Goal: Task Accomplishment & Management: Use online tool/utility

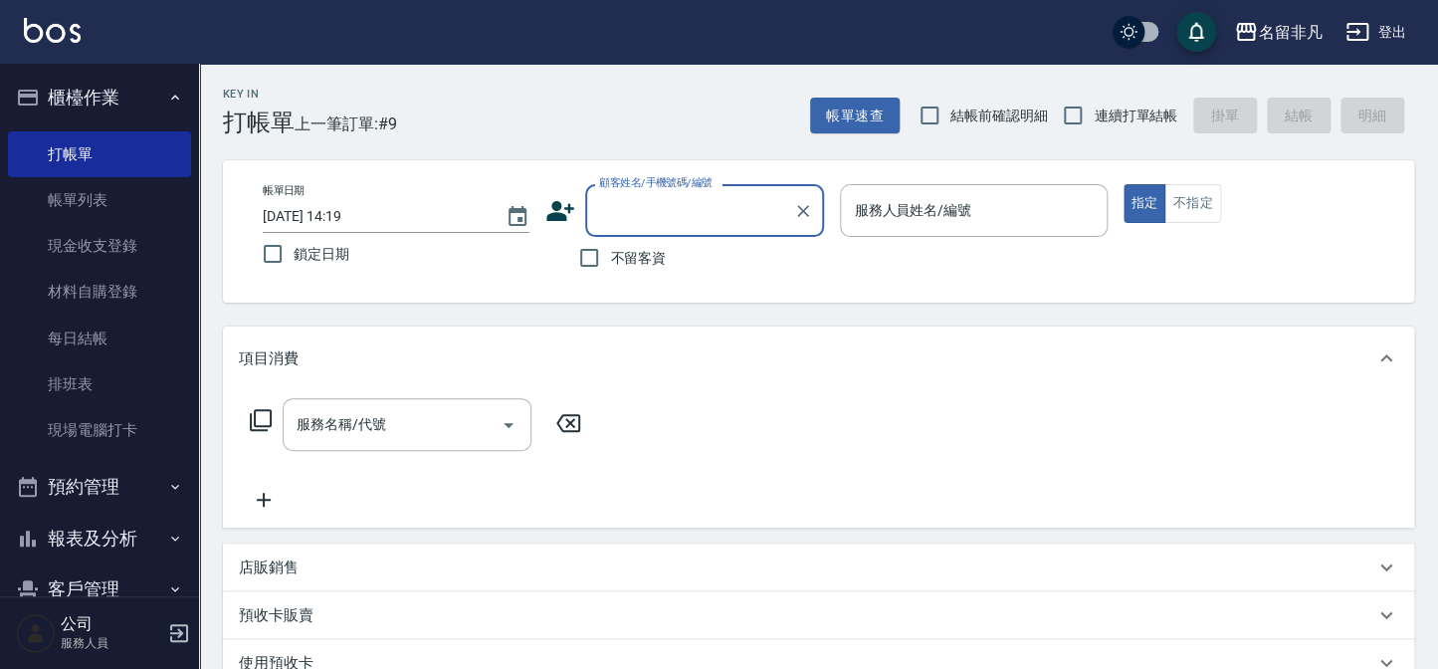
click at [358, 0] on div "名留非凡 登出" at bounding box center [719, 32] width 1438 height 64
click at [503, 431] on div "項目消費 服務名稱/代號 服務名稱/代號" at bounding box center [818, 426] width 1191 height 201
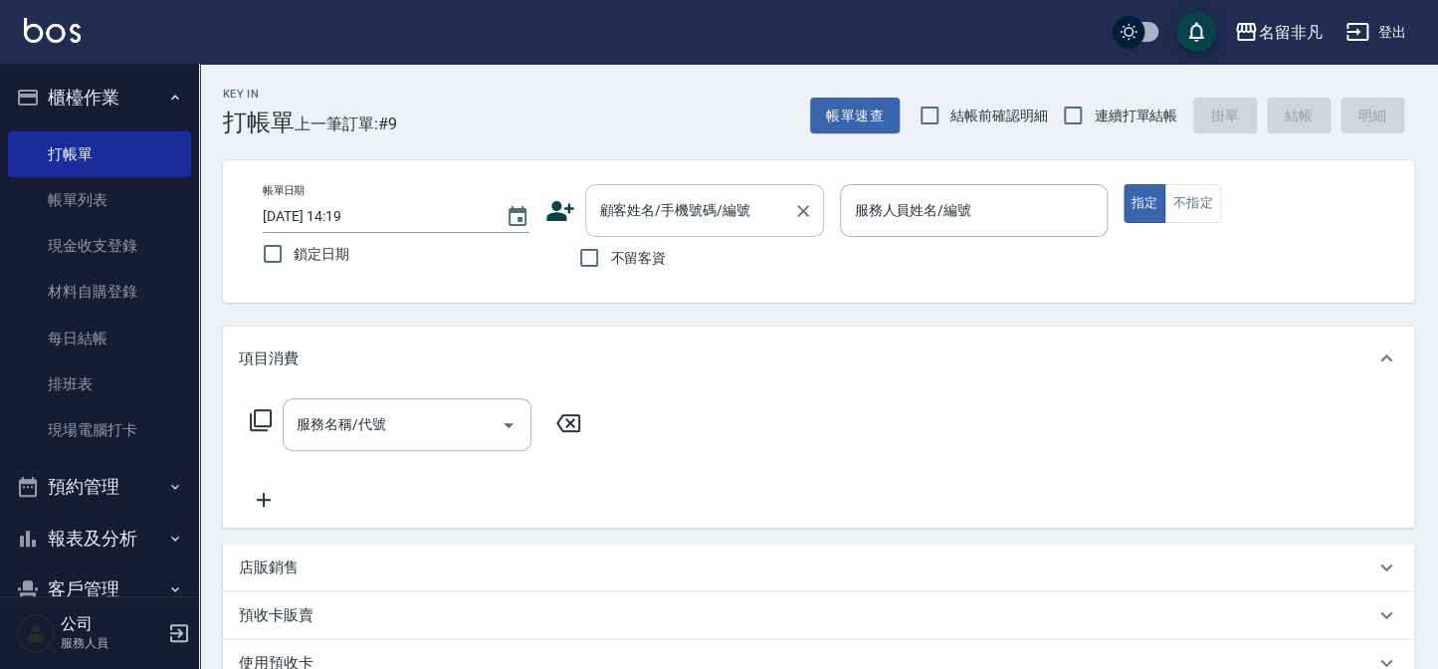
drag, startPoint x: 630, startPoint y: 251, endPoint x: 736, endPoint y: 222, distance: 110.3
click at [630, 249] on span "不留客資" at bounding box center [638, 258] width 56 height 21
click at [610, 249] on input "不留客資" at bounding box center [589, 258] width 42 height 42
checkbox input "true"
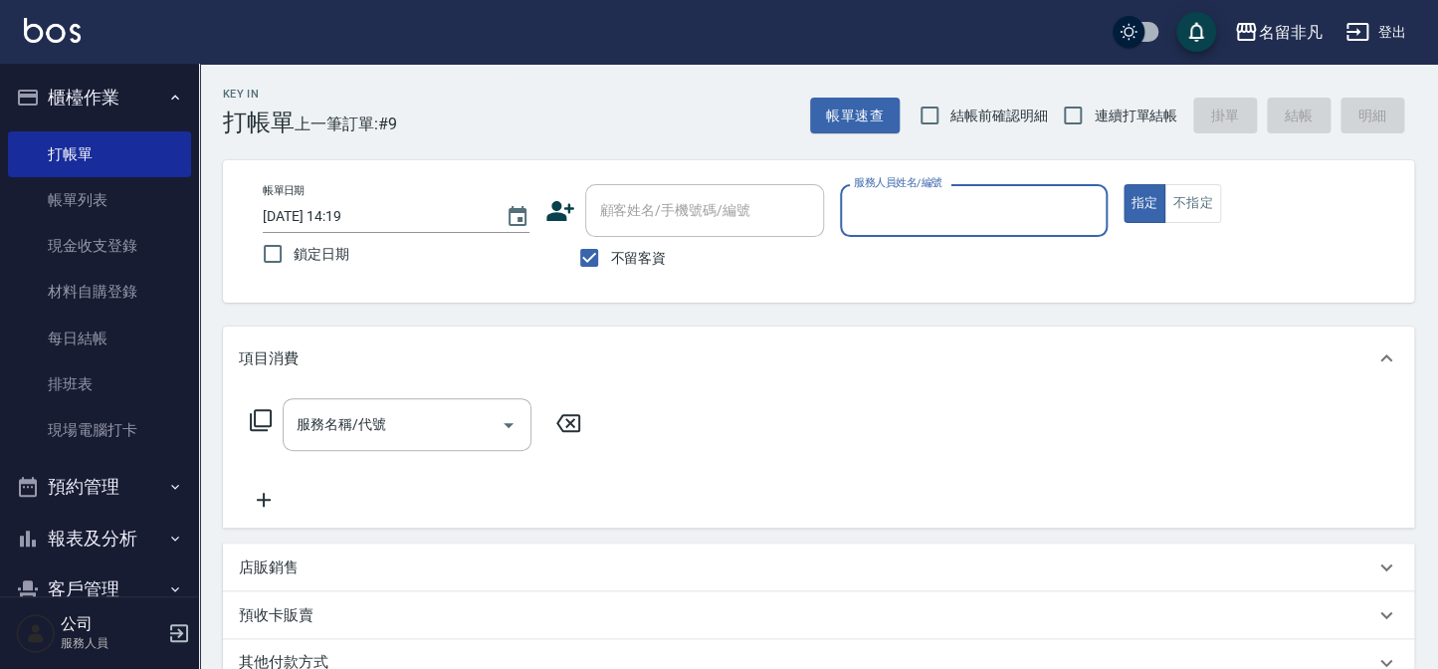
click at [903, 177] on label "服務人員姓名/編號" at bounding box center [898, 182] width 88 height 15
click at [903, 193] on input "服務人員姓名/編號" at bounding box center [973, 210] width 249 height 35
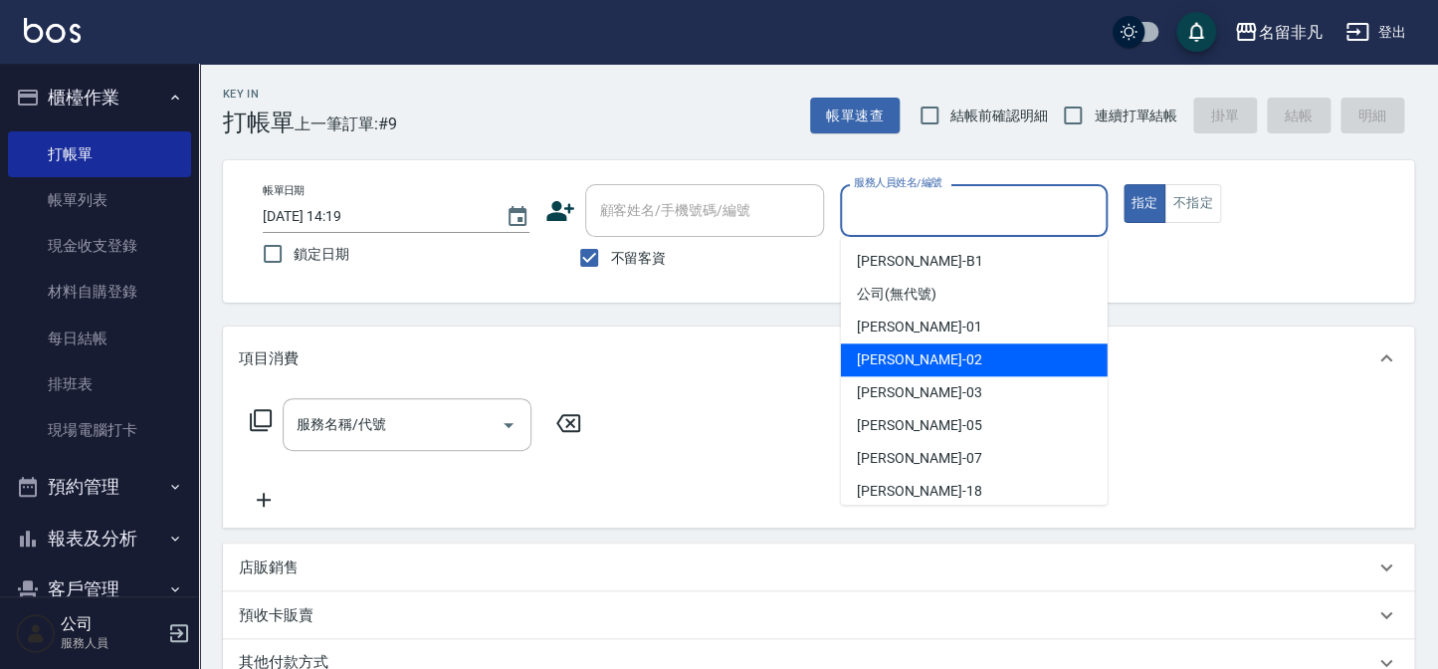
drag, startPoint x: 960, startPoint y: 370, endPoint x: 949, endPoint y: 358, distance: 16.2
click at [959, 367] on div "[PERSON_NAME]-02" at bounding box center [974, 359] width 267 height 33
type input "[PERSON_NAME]-02"
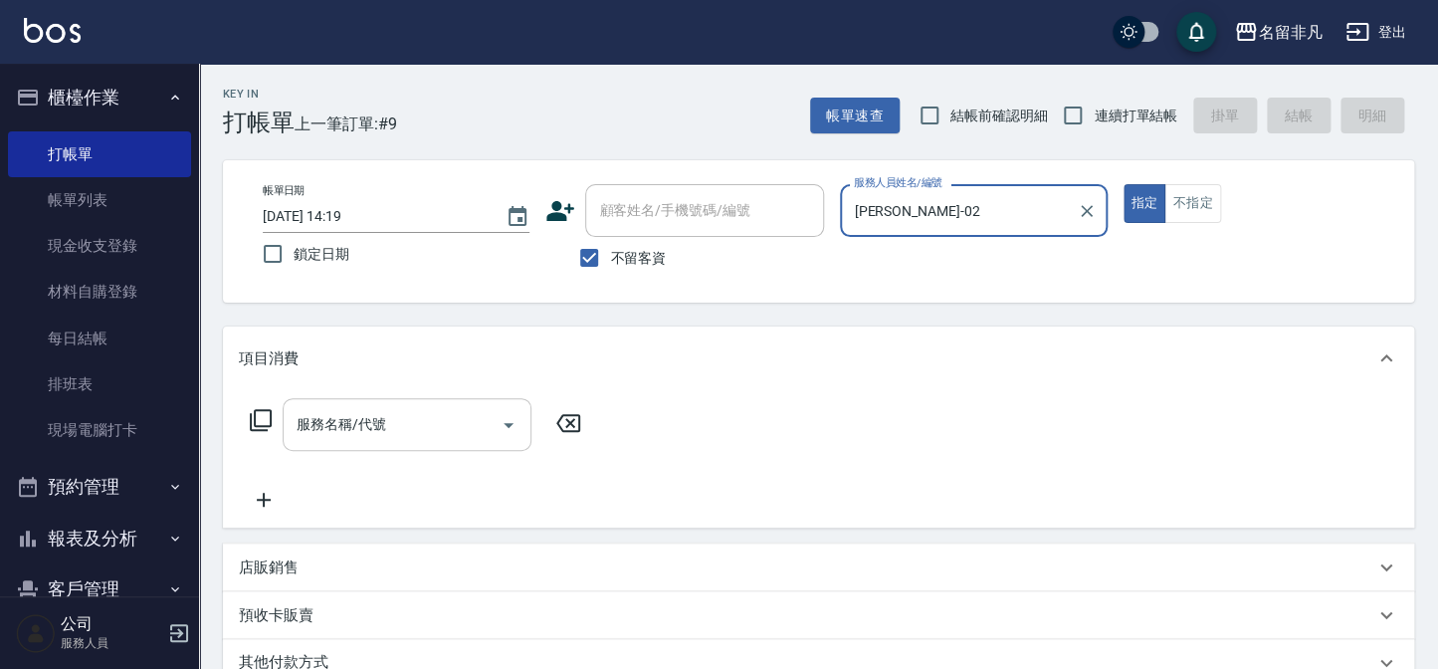
click at [390, 416] on input "服務名稱/代號" at bounding box center [392, 424] width 201 height 35
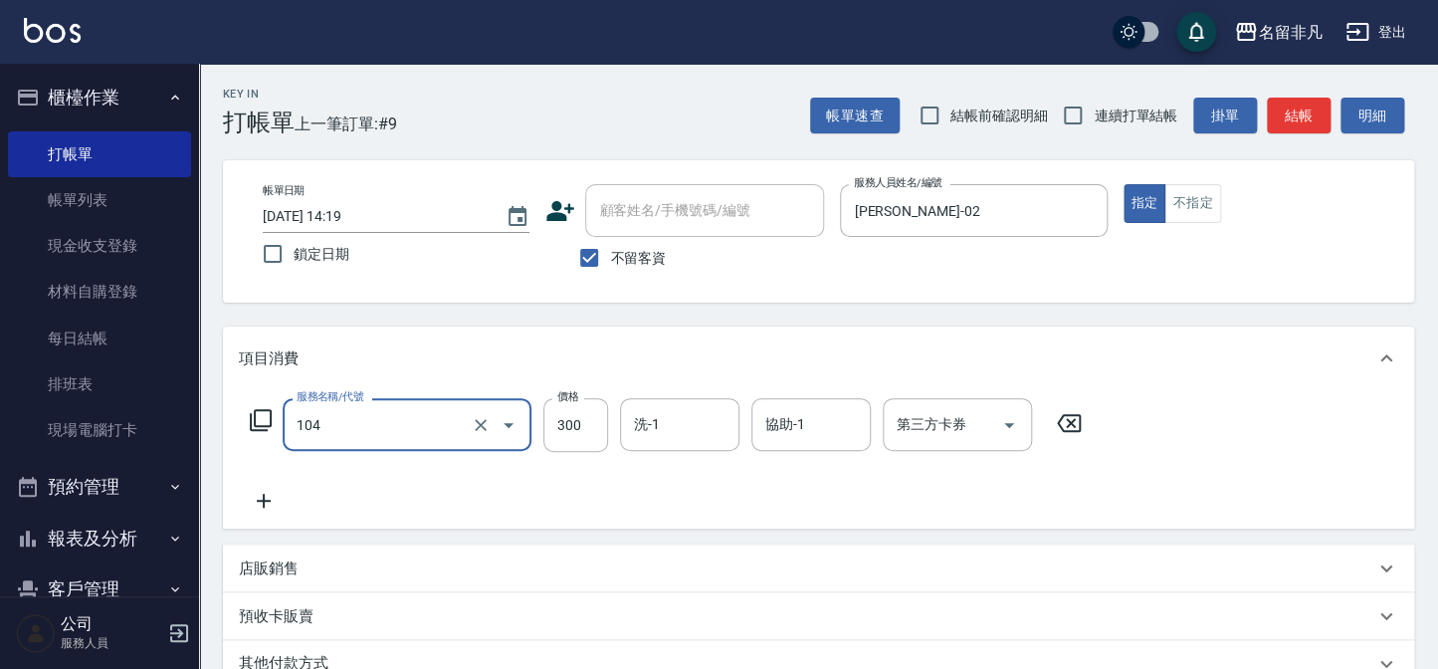
type input "洗髮(104)"
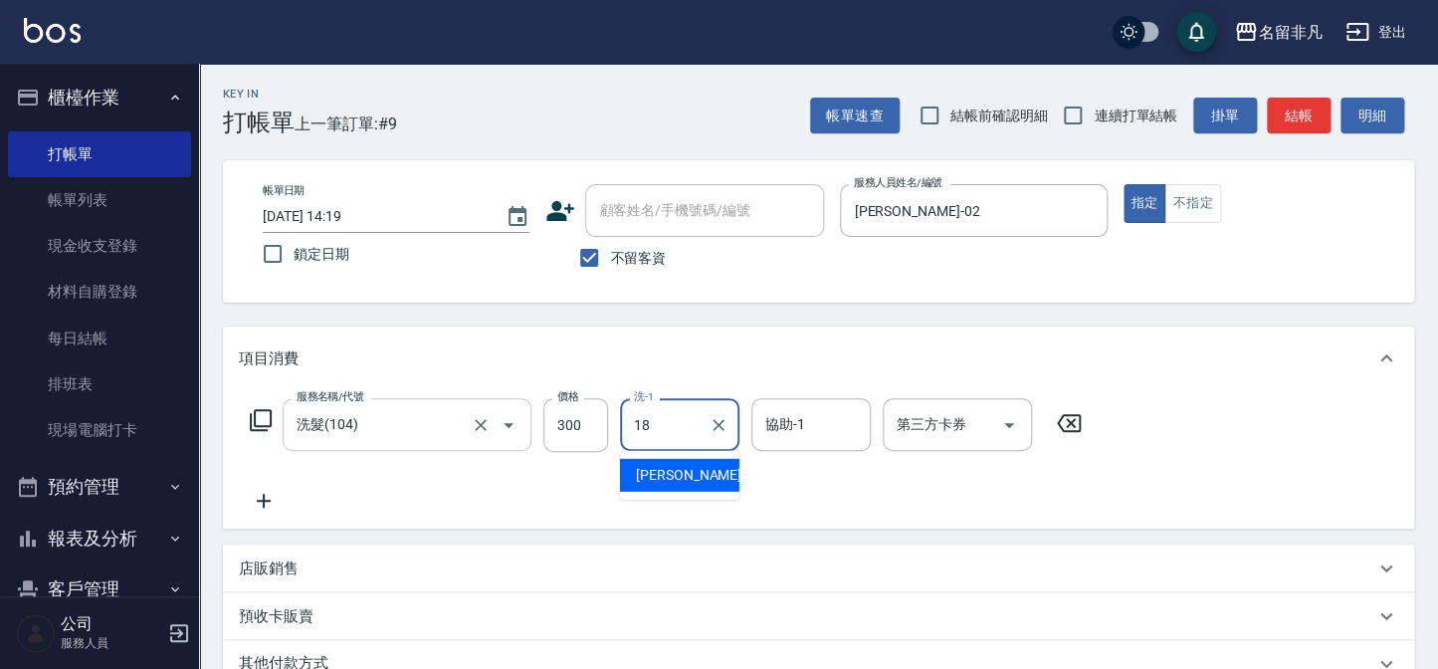
type input "[PERSON_NAME]-18"
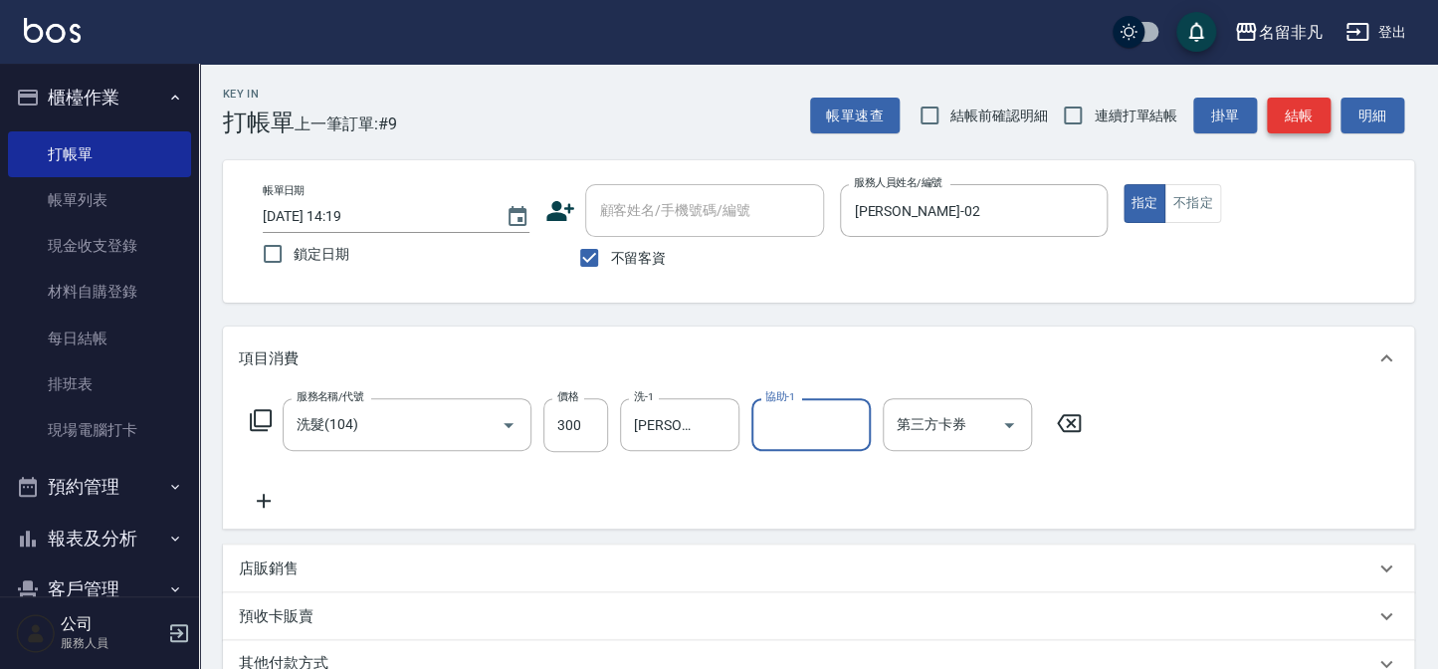
click at [1270, 122] on button "結帳" at bounding box center [1299, 116] width 64 height 37
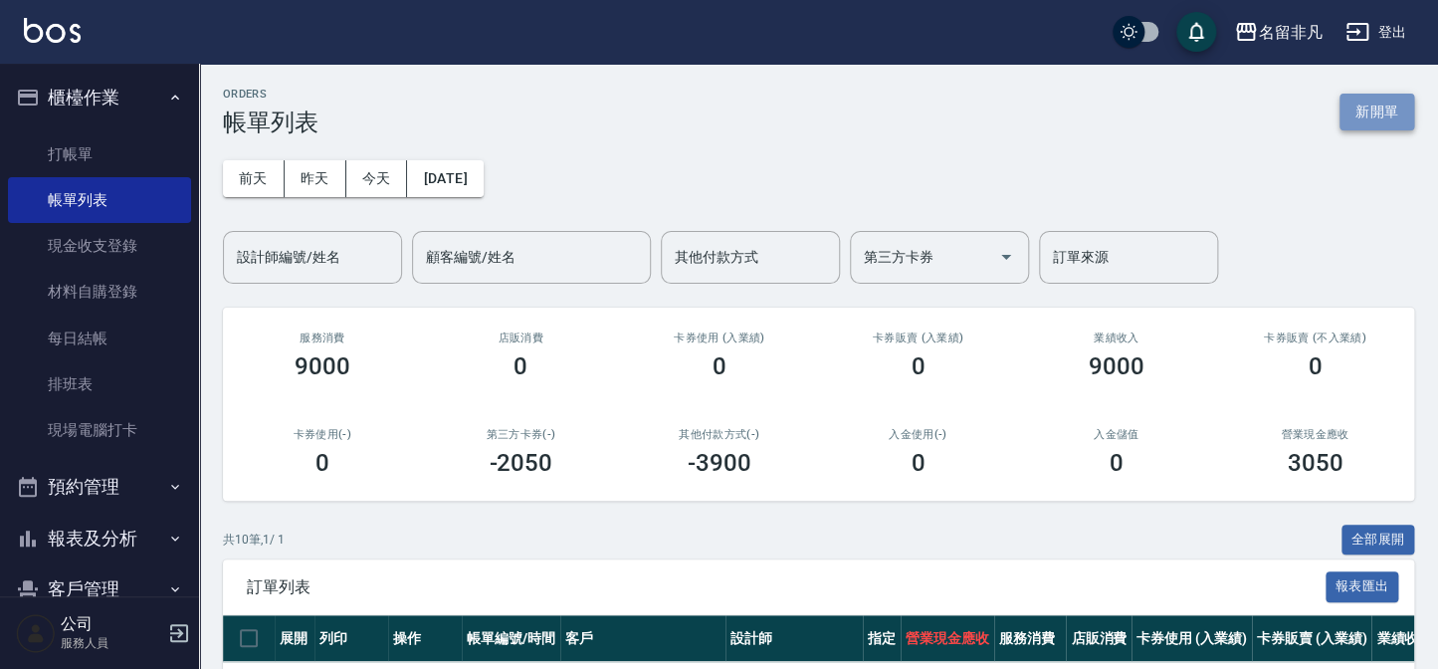
click at [1368, 111] on button "新開單" at bounding box center [1377, 112] width 75 height 37
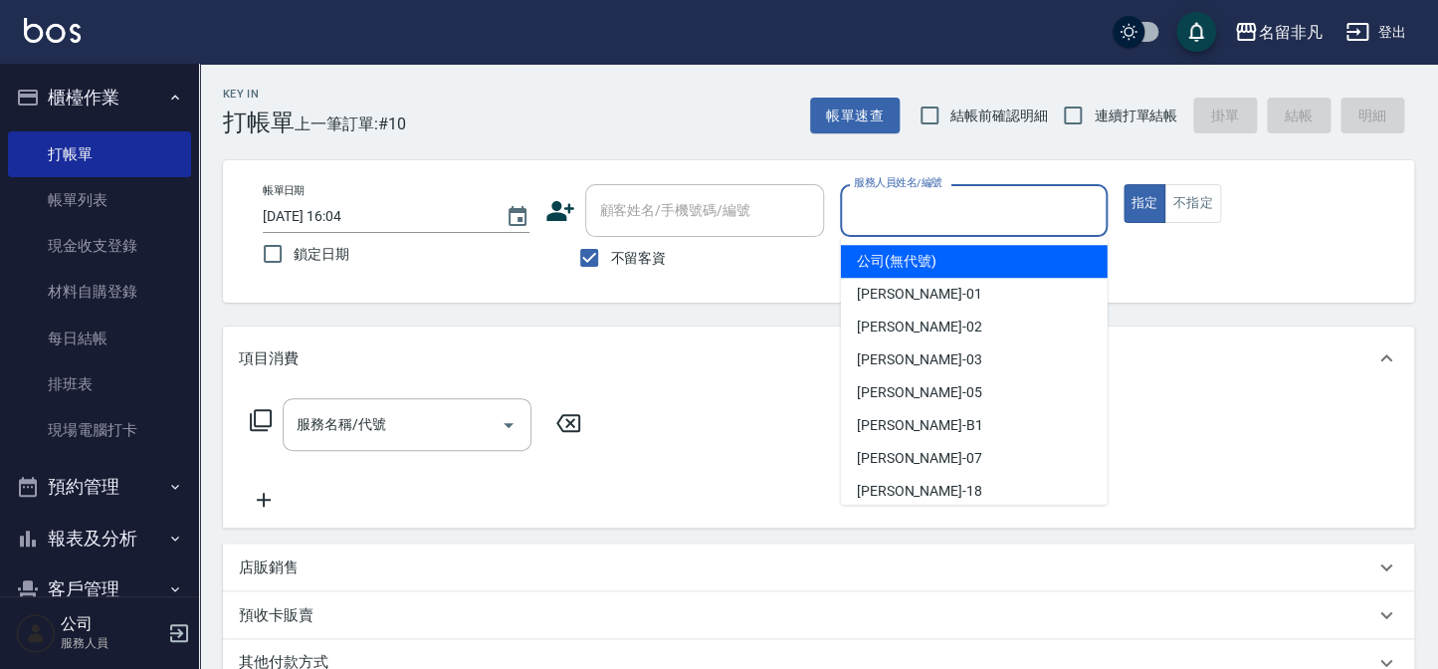
drag, startPoint x: 901, startPoint y: 193, endPoint x: 855, endPoint y: 320, distance: 135.4
click at [901, 194] on input "服務人員姓名/編號" at bounding box center [973, 210] width 249 height 35
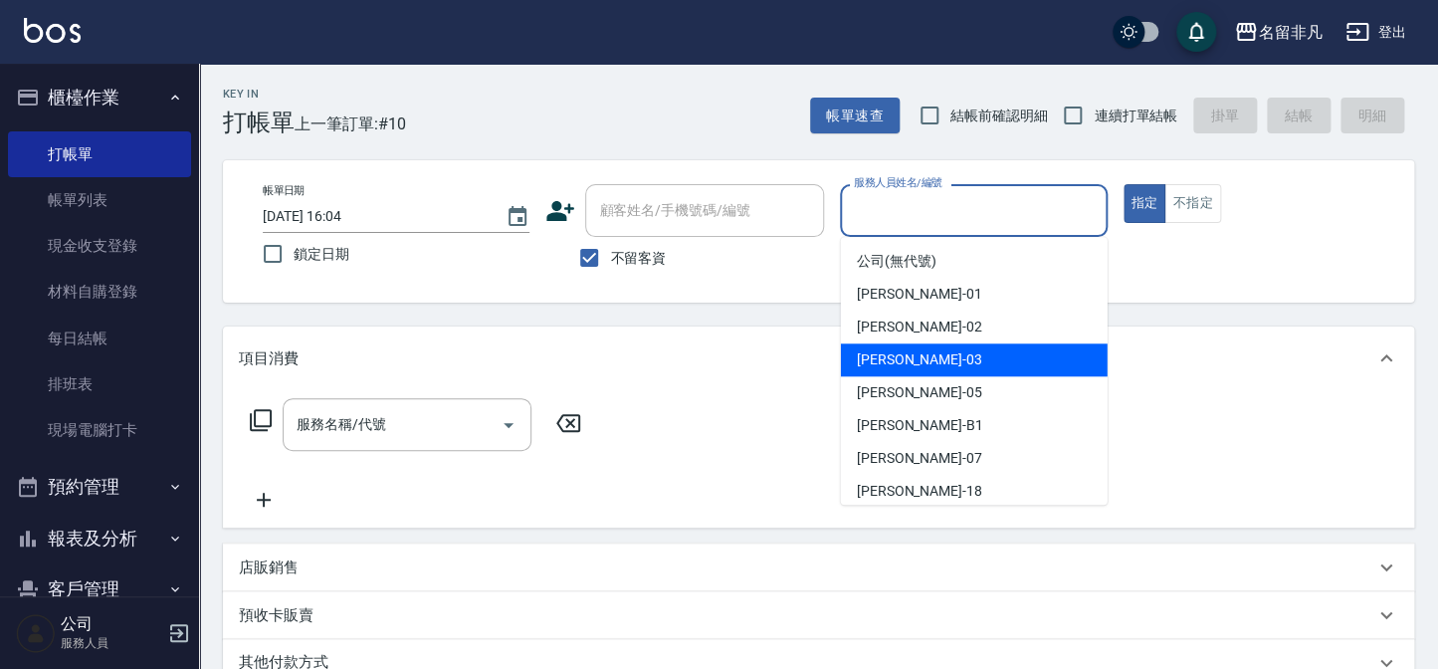
click at [874, 350] on span "[PERSON_NAME] -03" at bounding box center [919, 359] width 125 height 21
type input "[PERSON_NAME]-03"
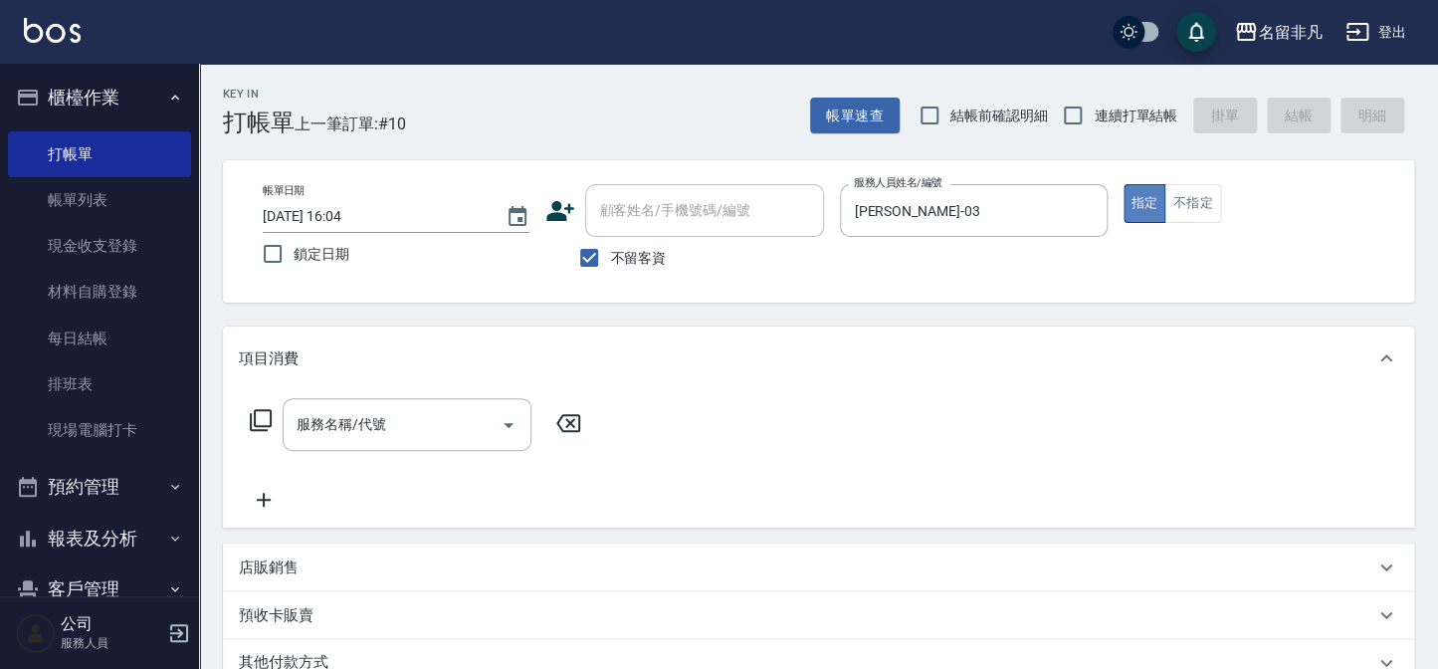
click at [1142, 197] on button "指定" at bounding box center [1145, 203] width 43 height 39
click at [261, 417] on icon at bounding box center [261, 420] width 24 height 24
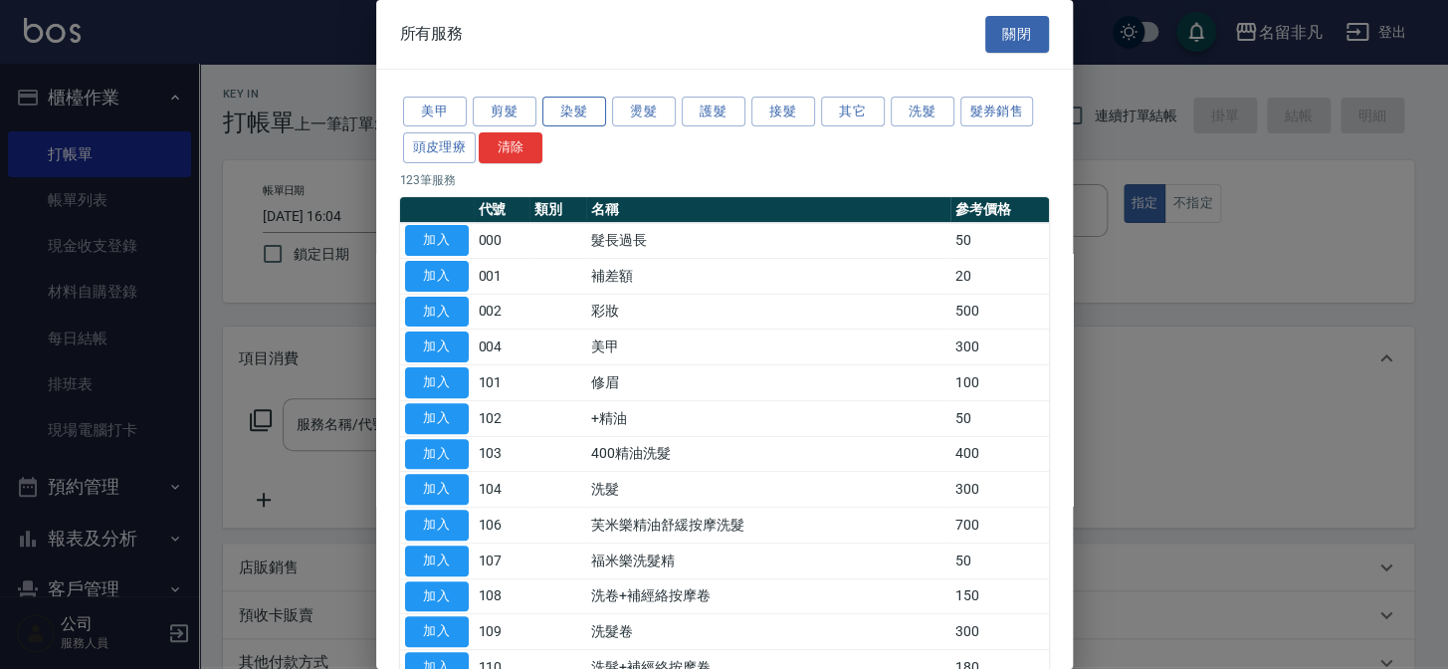
click at [582, 114] on button "染髮" at bounding box center [574, 112] width 64 height 31
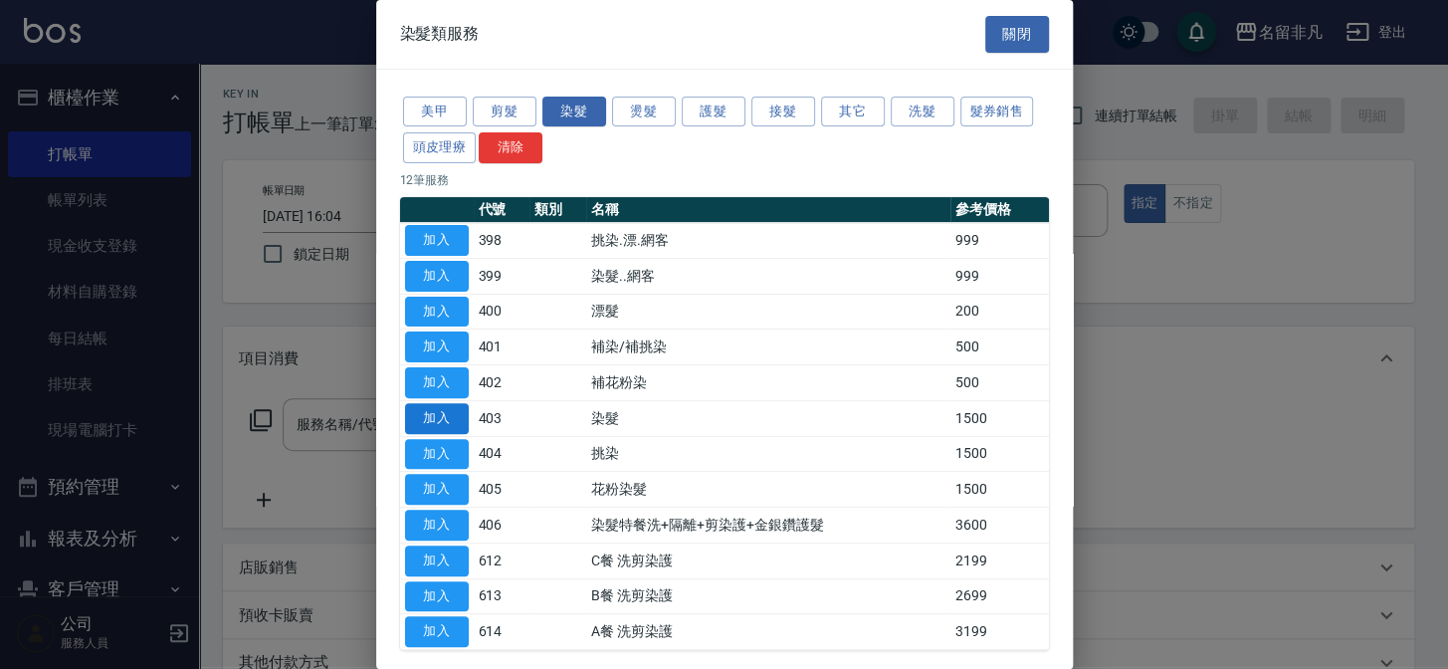
click at [442, 410] on button "加入" at bounding box center [437, 418] width 64 height 31
type input "染髮(403)"
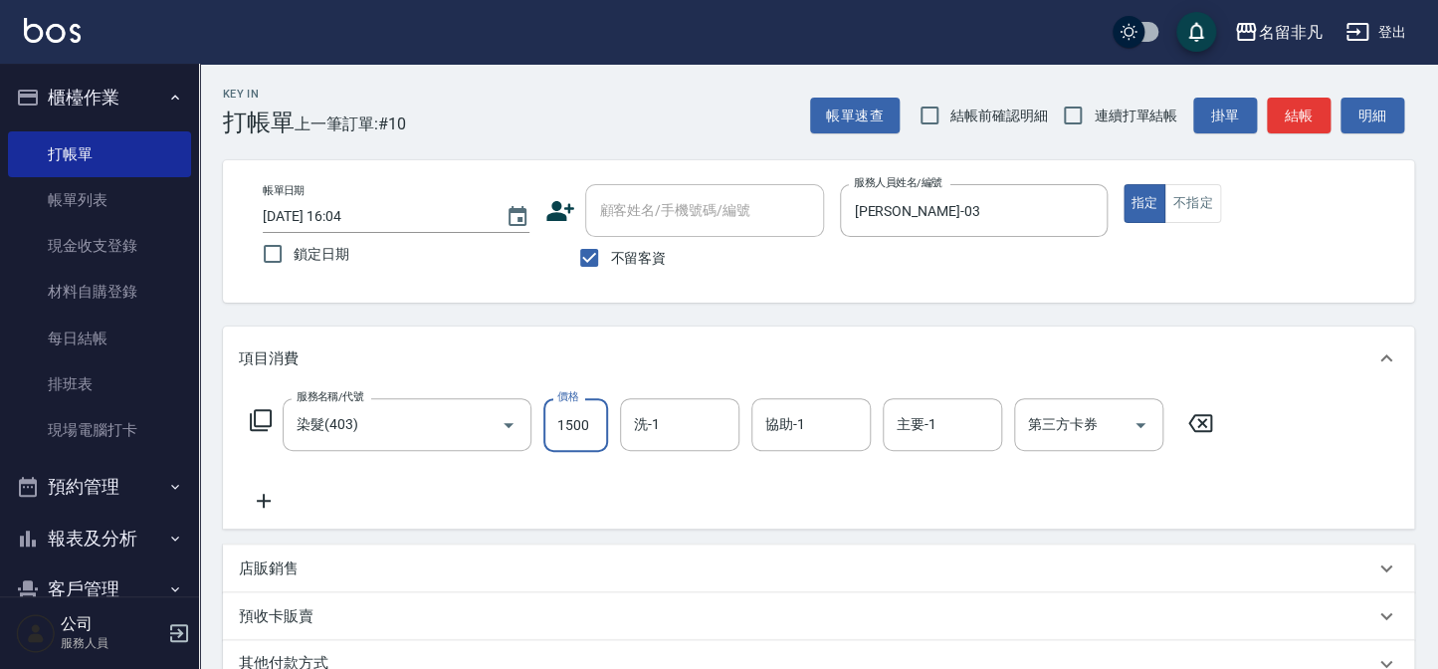
click at [568, 421] on input "1500" at bounding box center [575, 425] width 65 height 54
click at [564, 422] on input "22800" at bounding box center [575, 425] width 65 height 54
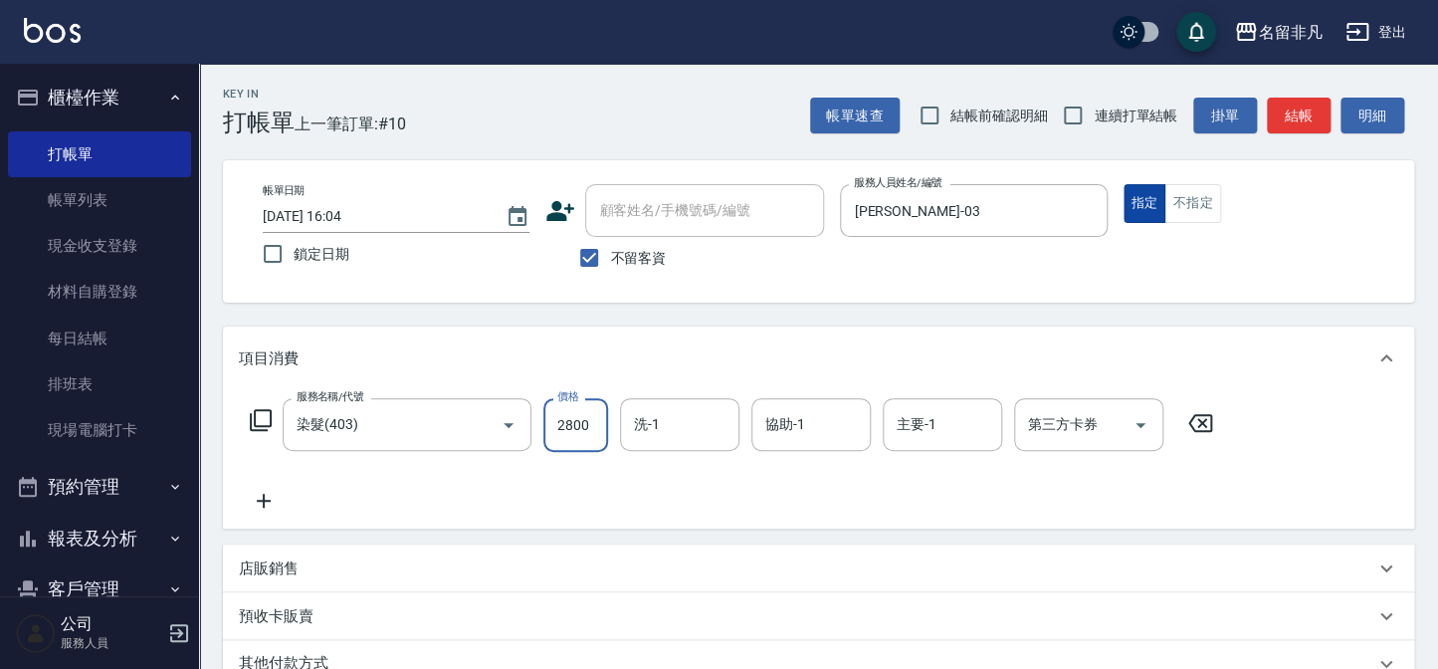
type input "2800"
click at [1141, 202] on button "指定" at bounding box center [1145, 203] width 43 height 39
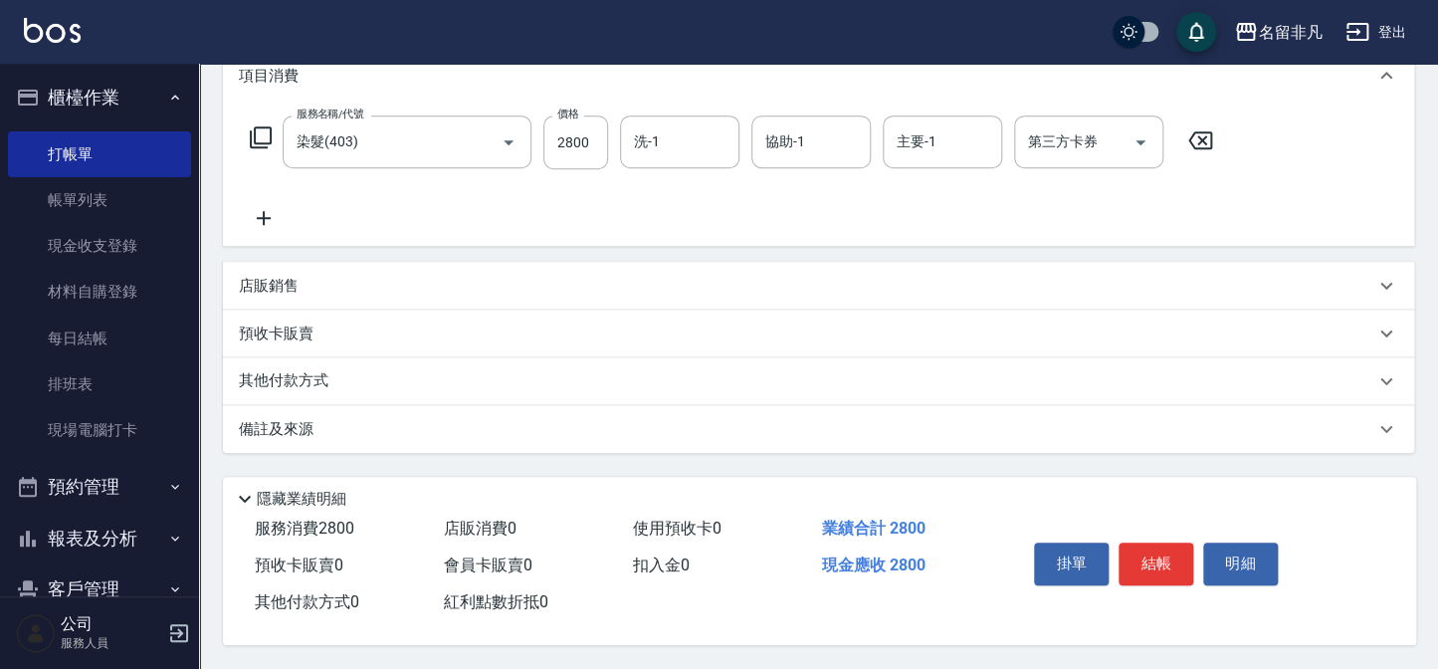
scroll to position [288, 0]
click at [1169, 560] on button "結帳" at bounding box center [1156, 563] width 75 height 42
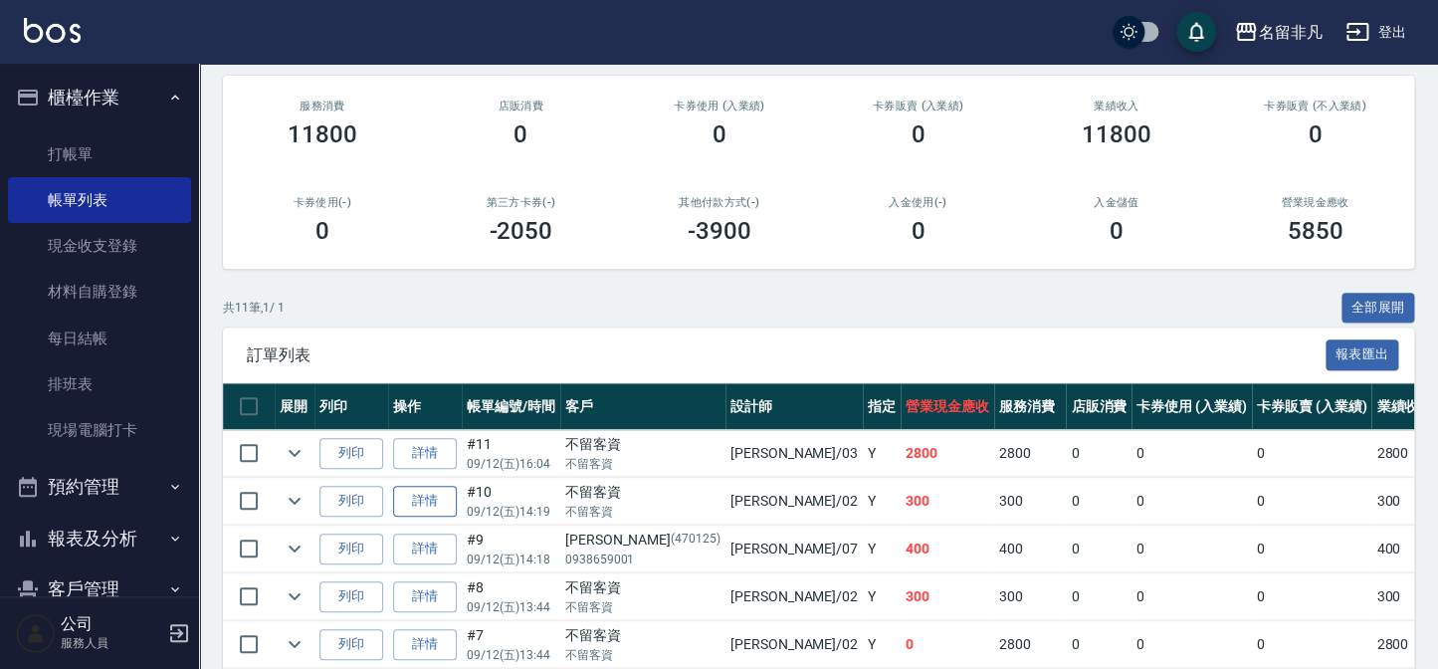
scroll to position [271, 0]
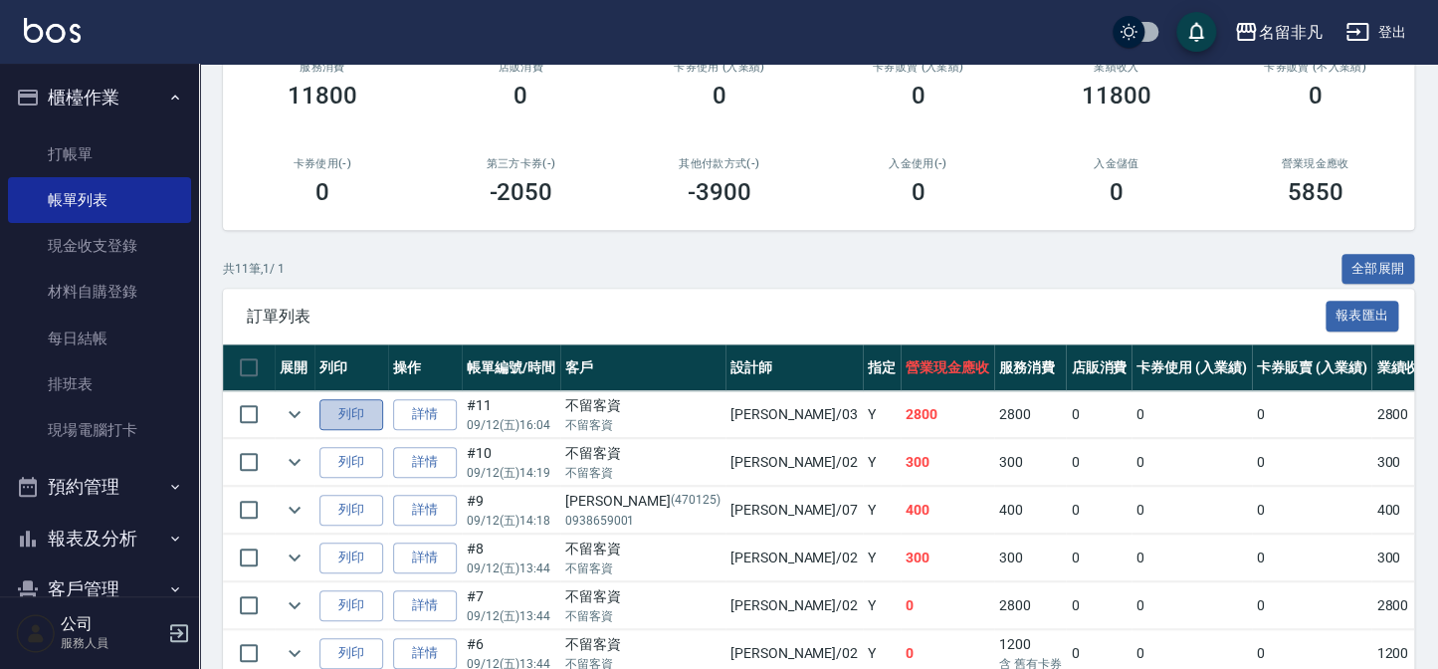
click at [352, 408] on button "列印" at bounding box center [351, 414] width 64 height 31
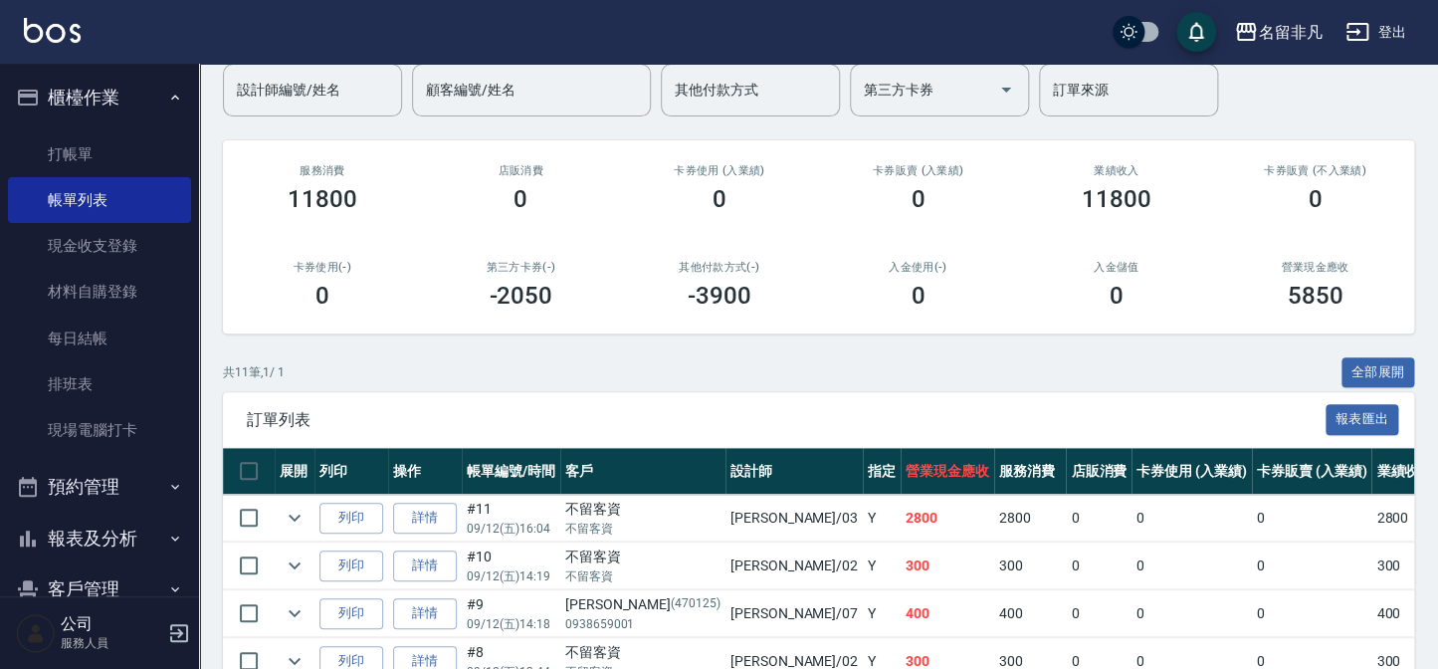
scroll to position [0, 0]
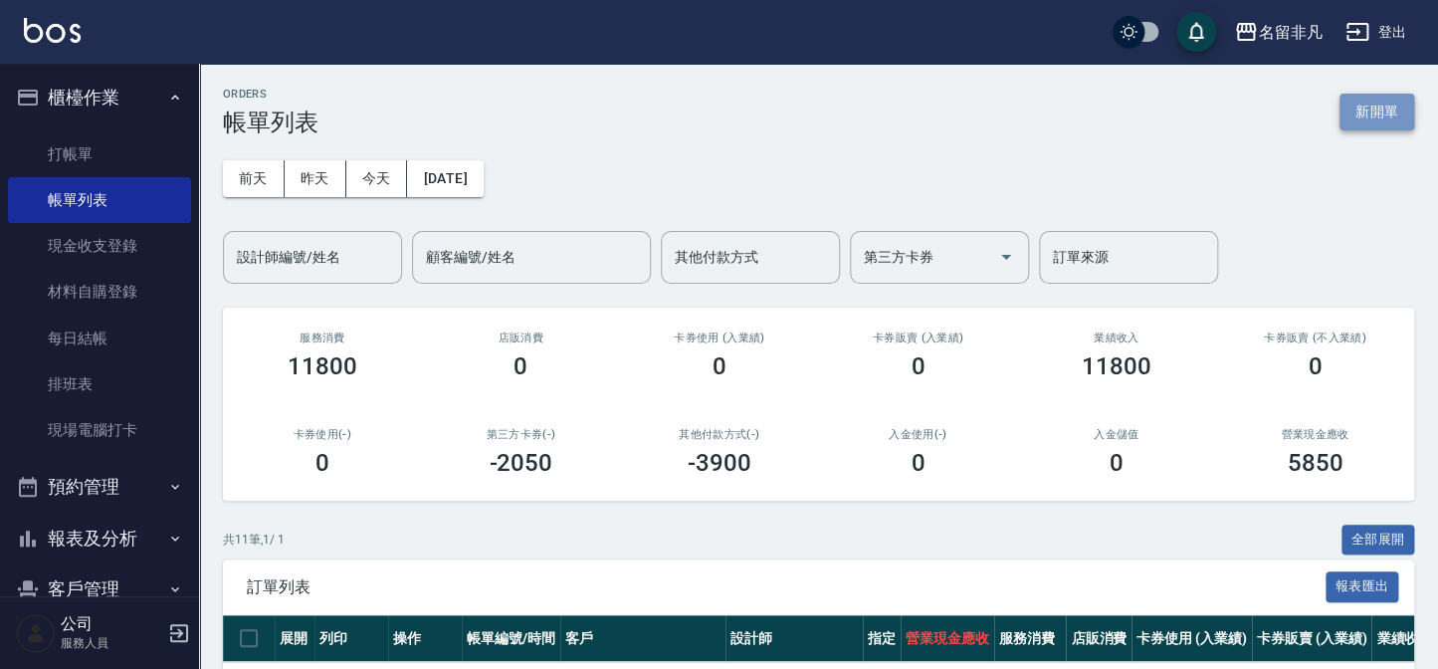
click at [1355, 99] on button "新開單" at bounding box center [1377, 112] width 75 height 37
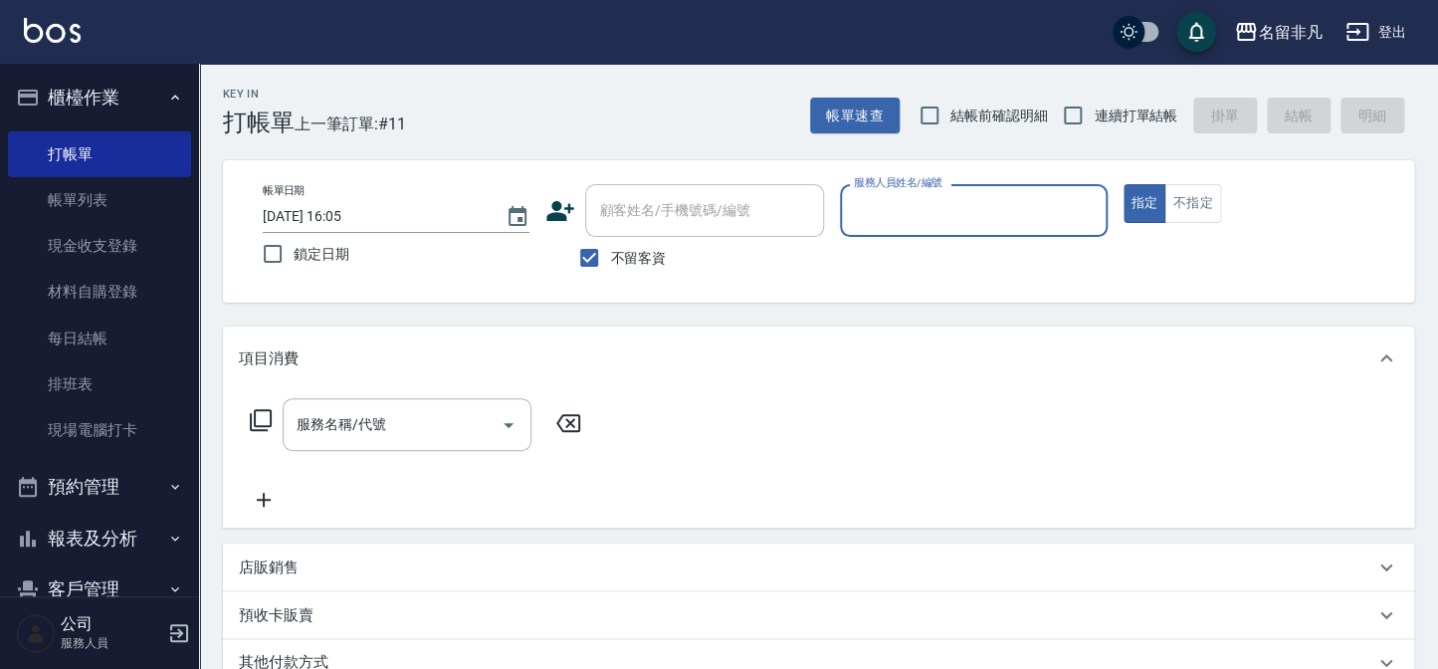
click at [894, 209] on input "服務人員姓名/編號" at bounding box center [973, 210] width 249 height 35
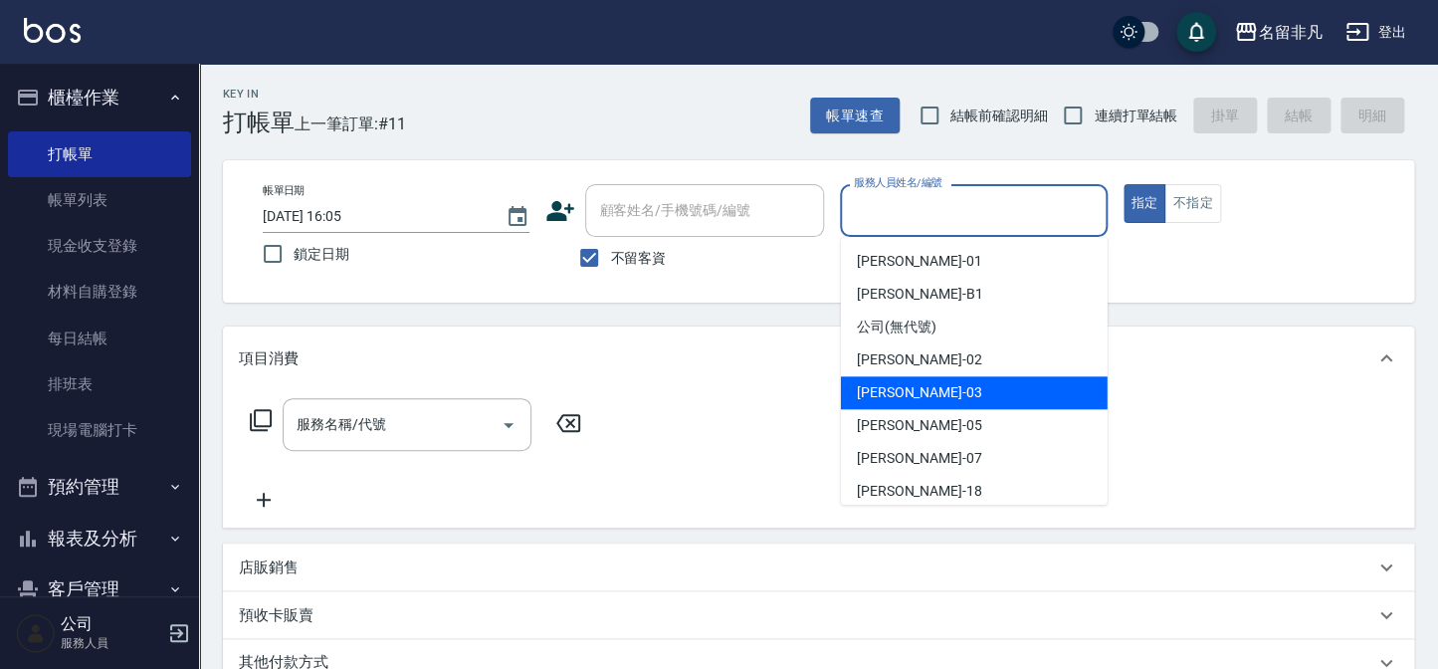
drag, startPoint x: 888, startPoint y: 393, endPoint x: 987, endPoint y: 308, distance: 131.3
click at [888, 394] on span "[PERSON_NAME] -03" at bounding box center [919, 392] width 125 height 21
type input "[PERSON_NAME]-03"
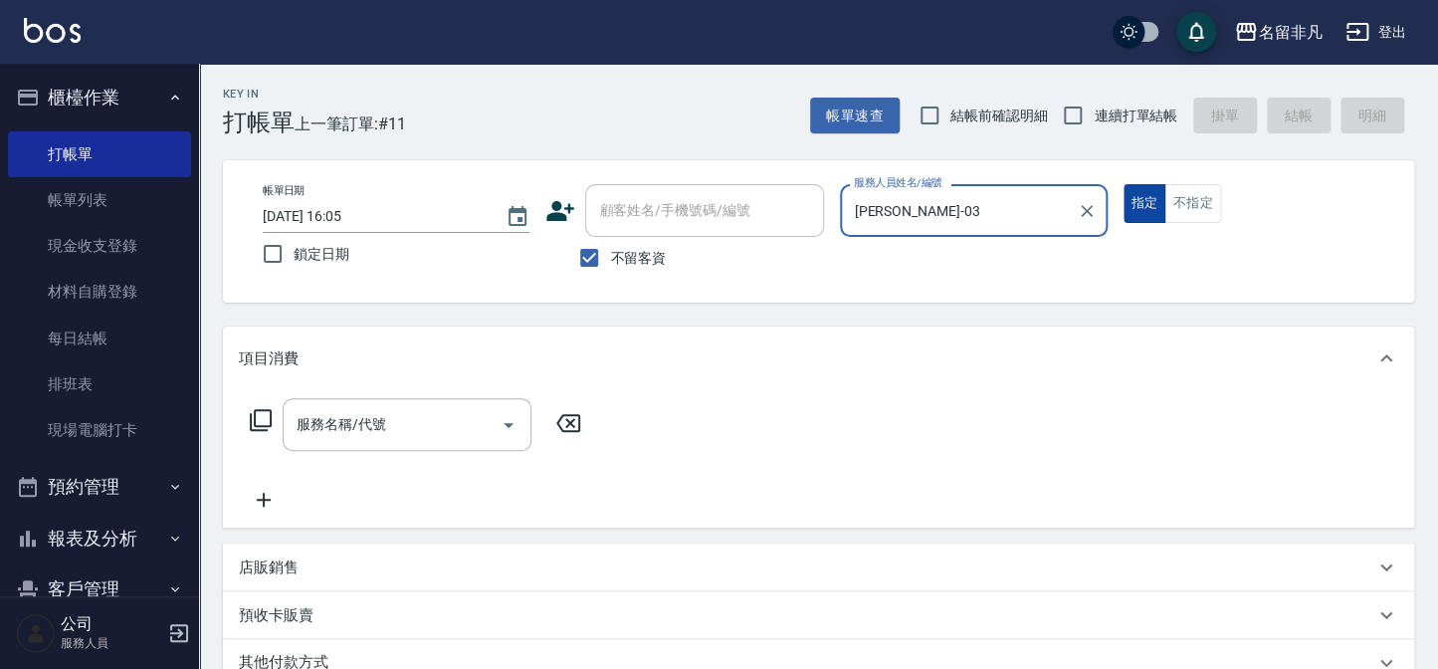
click at [1125, 205] on button "指定" at bounding box center [1145, 203] width 43 height 39
click at [267, 415] on icon at bounding box center [261, 420] width 24 height 24
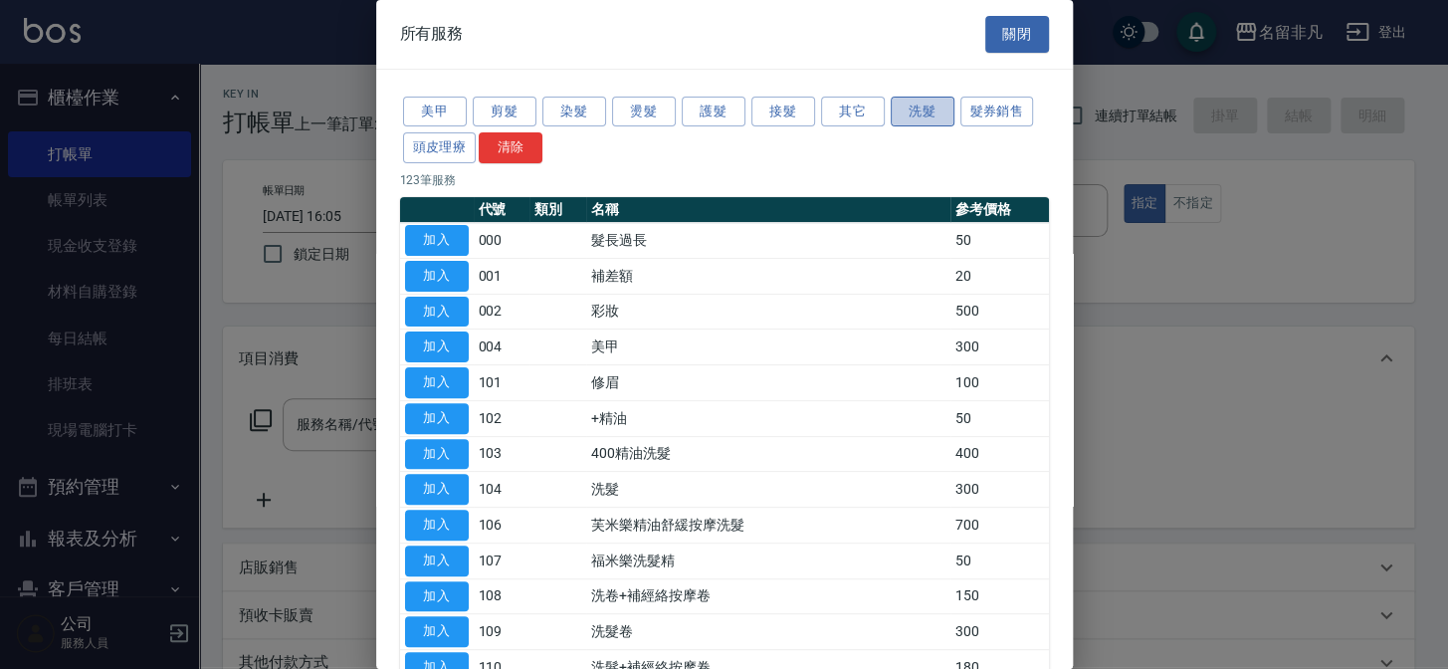
click at [926, 115] on button "洗髮" at bounding box center [923, 112] width 64 height 31
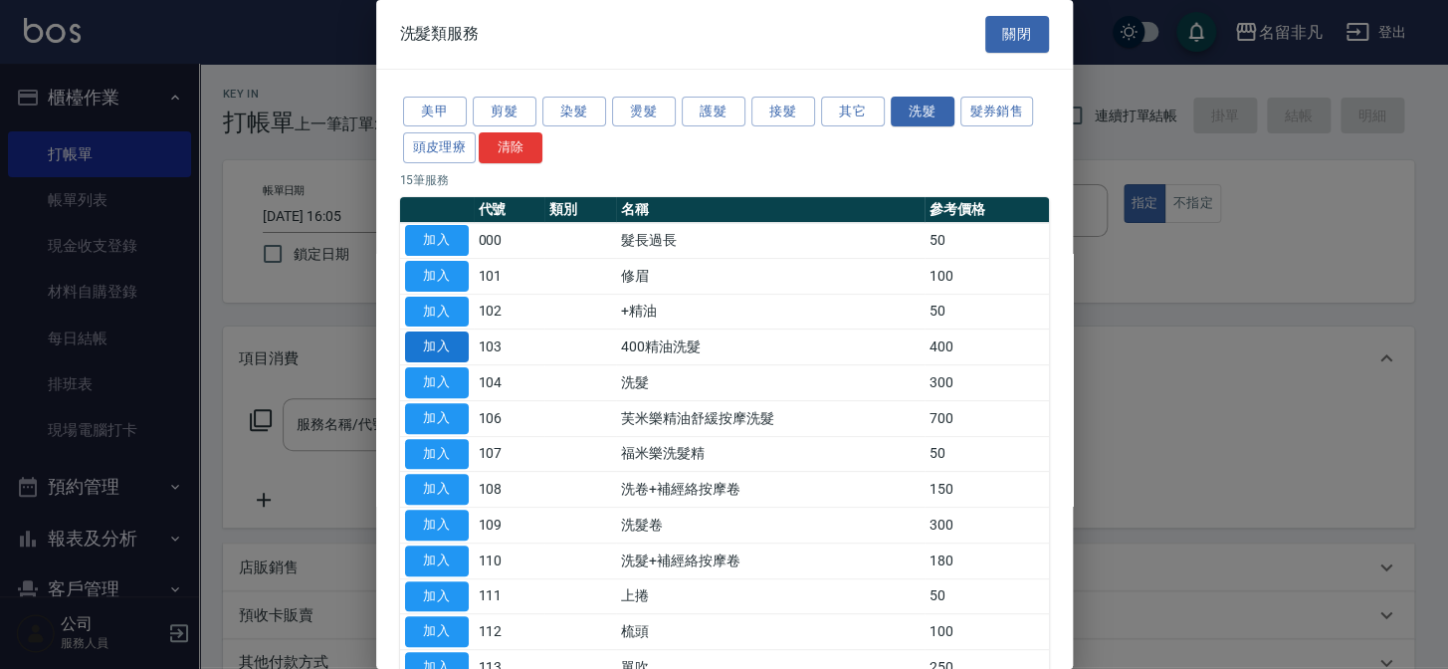
click at [432, 337] on button "加入" at bounding box center [437, 346] width 64 height 31
type input "400精油洗髮(103)"
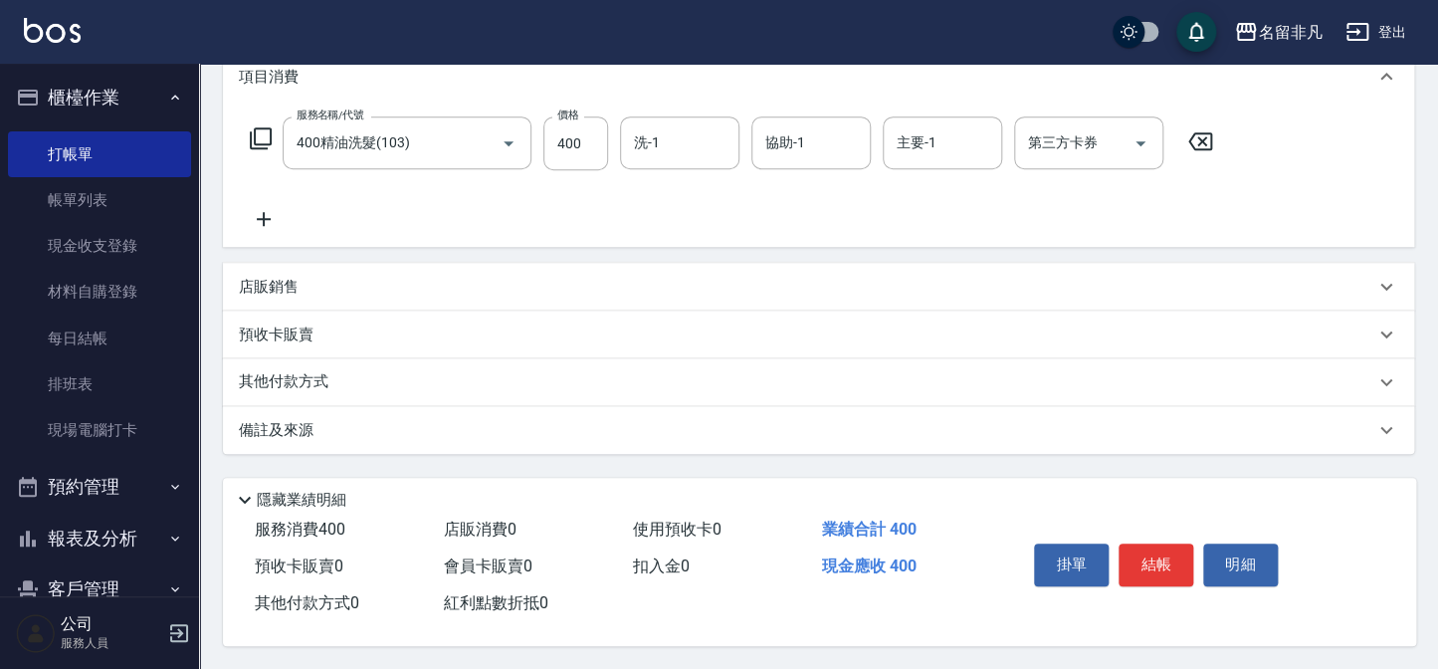
scroll to position [288, 0]
click at [1161, 558] on button "結帳" at bounding box center [1156, 563] width 75 height 42
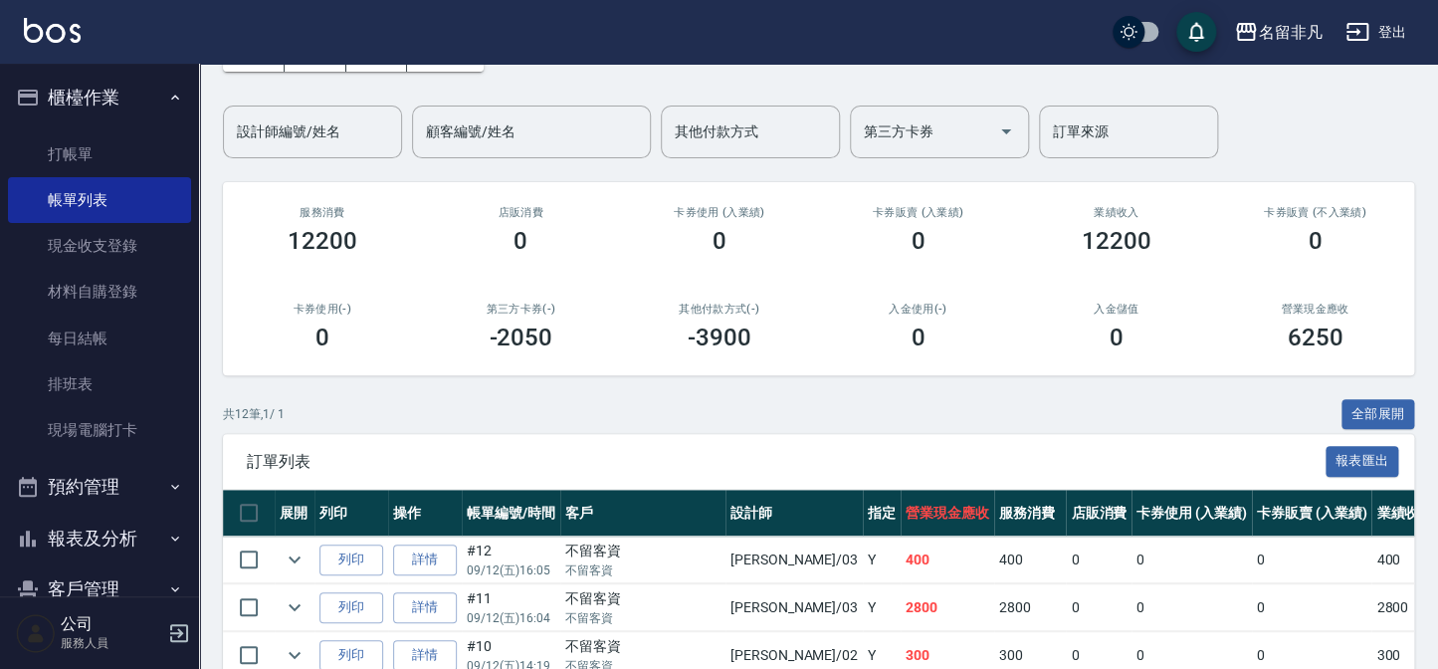
scroll to position [271, 0]
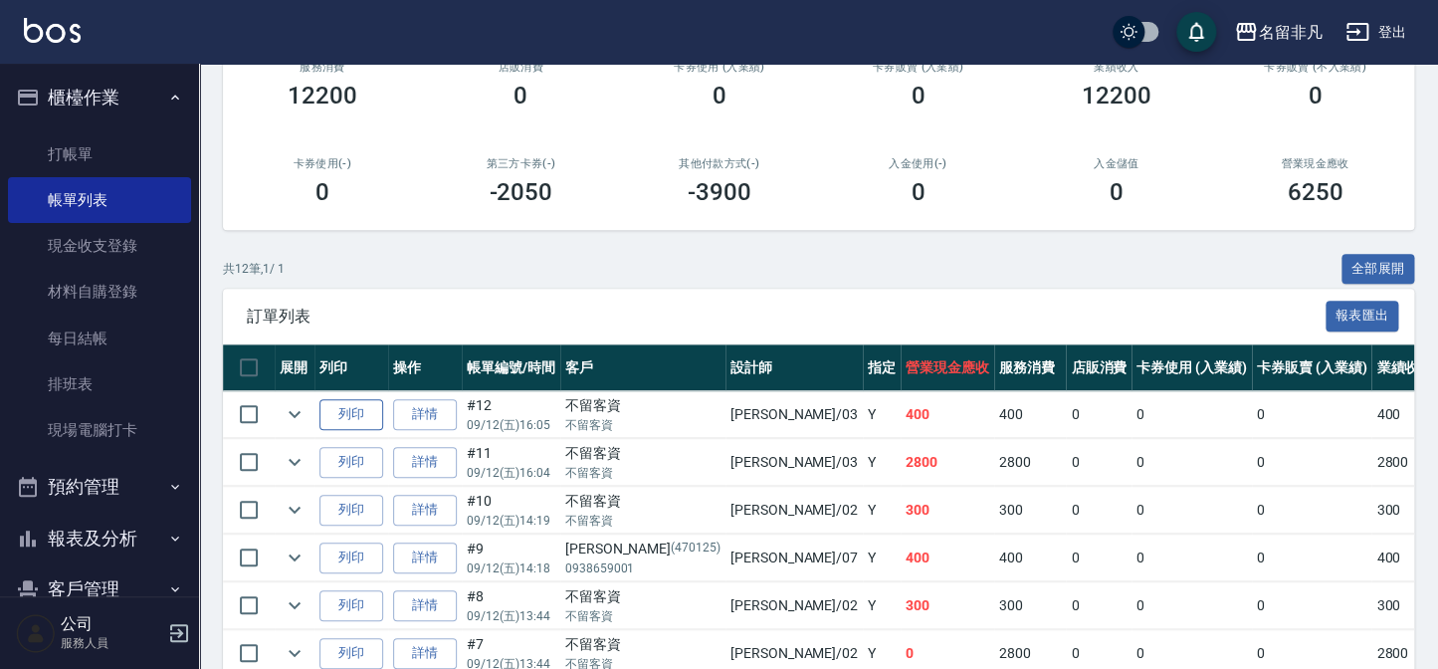
click at [358, 417] on button "列印" at bounding box center [351, 414] width 64 height 31
